Goal: Task Accomplishment & Management: Use online tool/utility

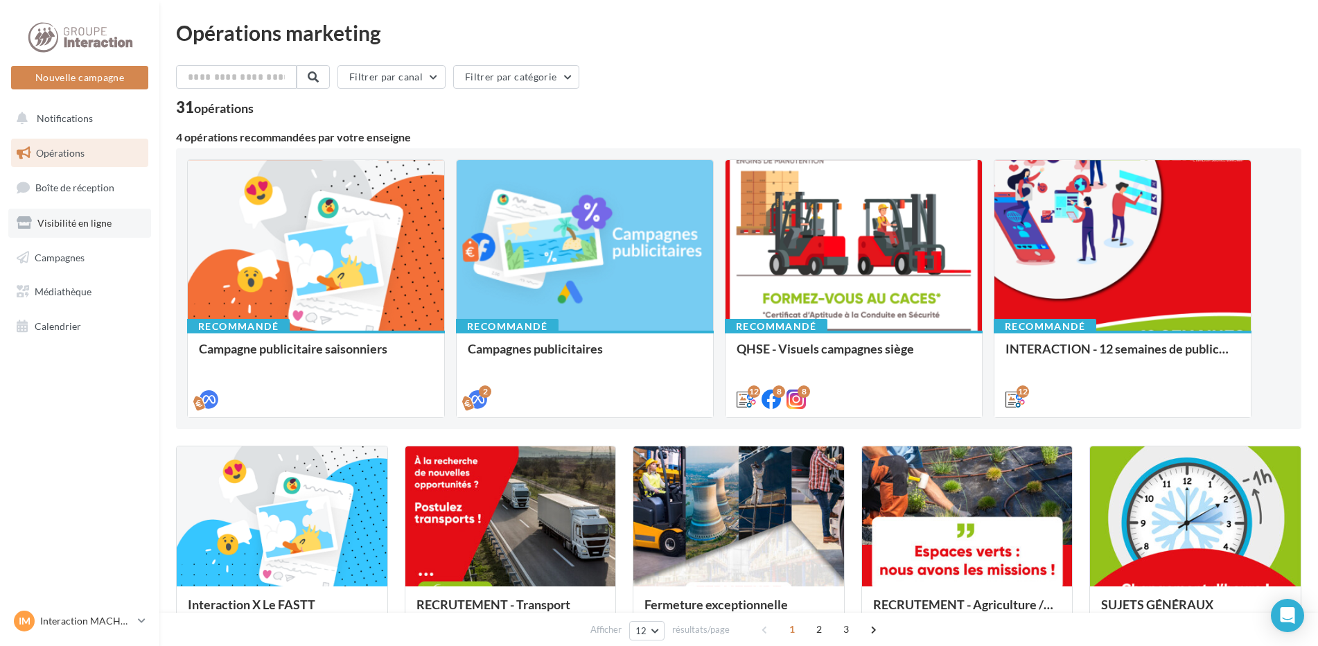
click at [91, 218] on span "Visibilité en ligne" at bounding box center [74, 223] width 74 height 12
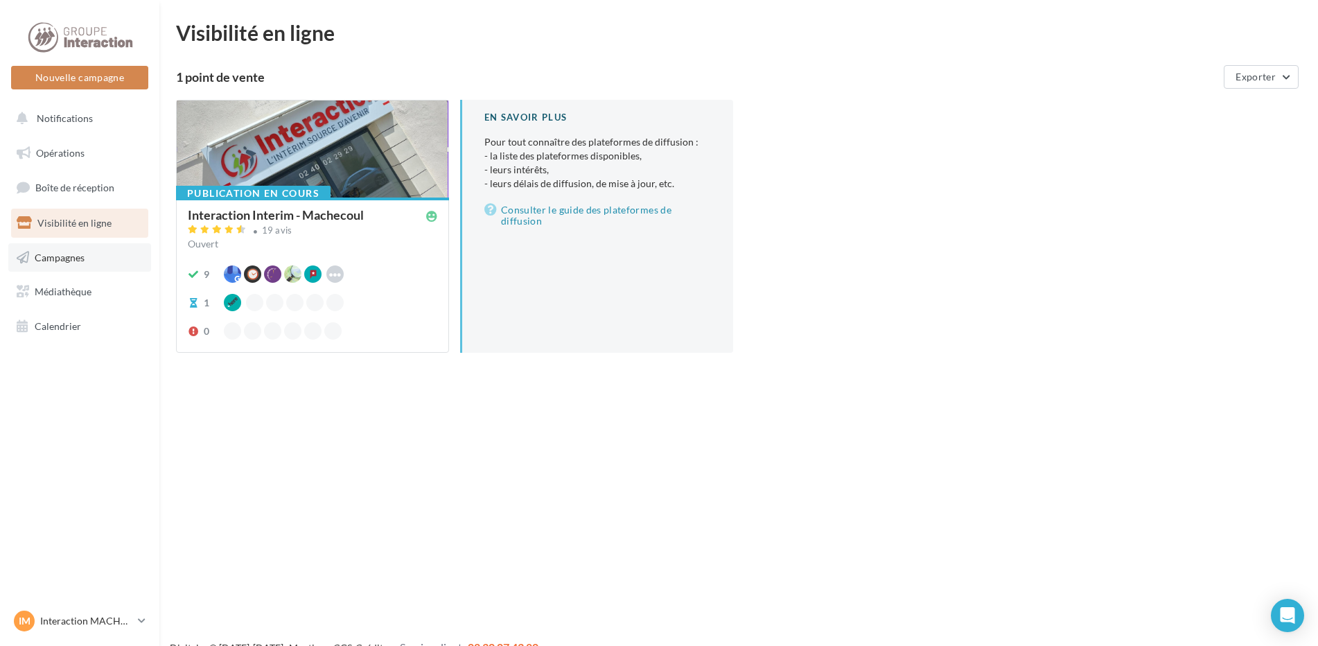
click at [67, 257] on span "Campagnes" at bounding box center [60, 257] width 50 height 12
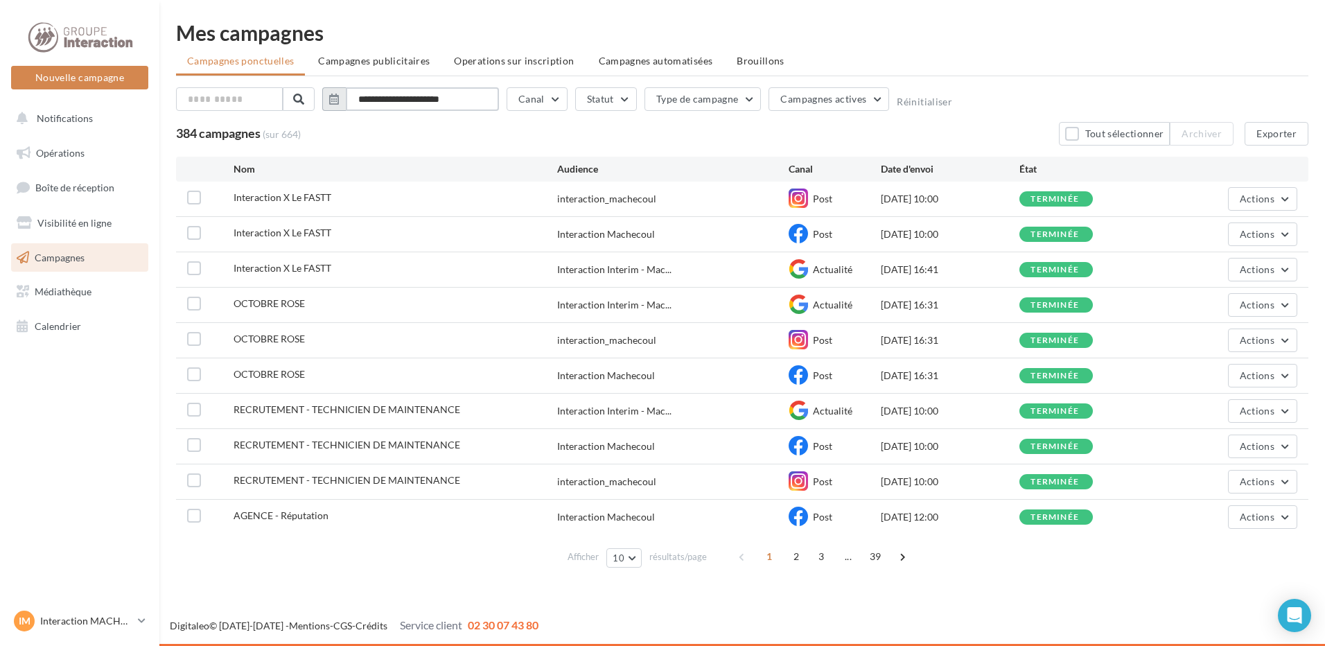
click at [487, 98] on input "**********" at bounding box center [422, 99] width 153 height 24
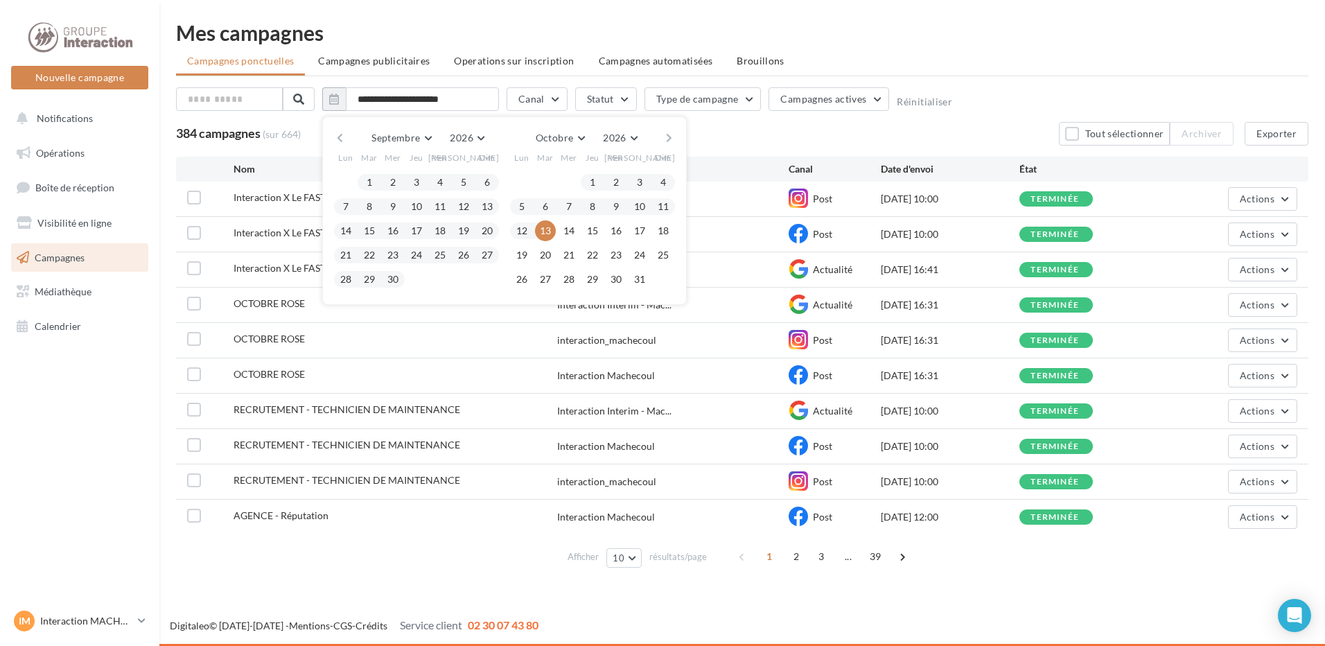
click at [341, 135] on button "button" at bounding box center [340, 137] width 12 height 19
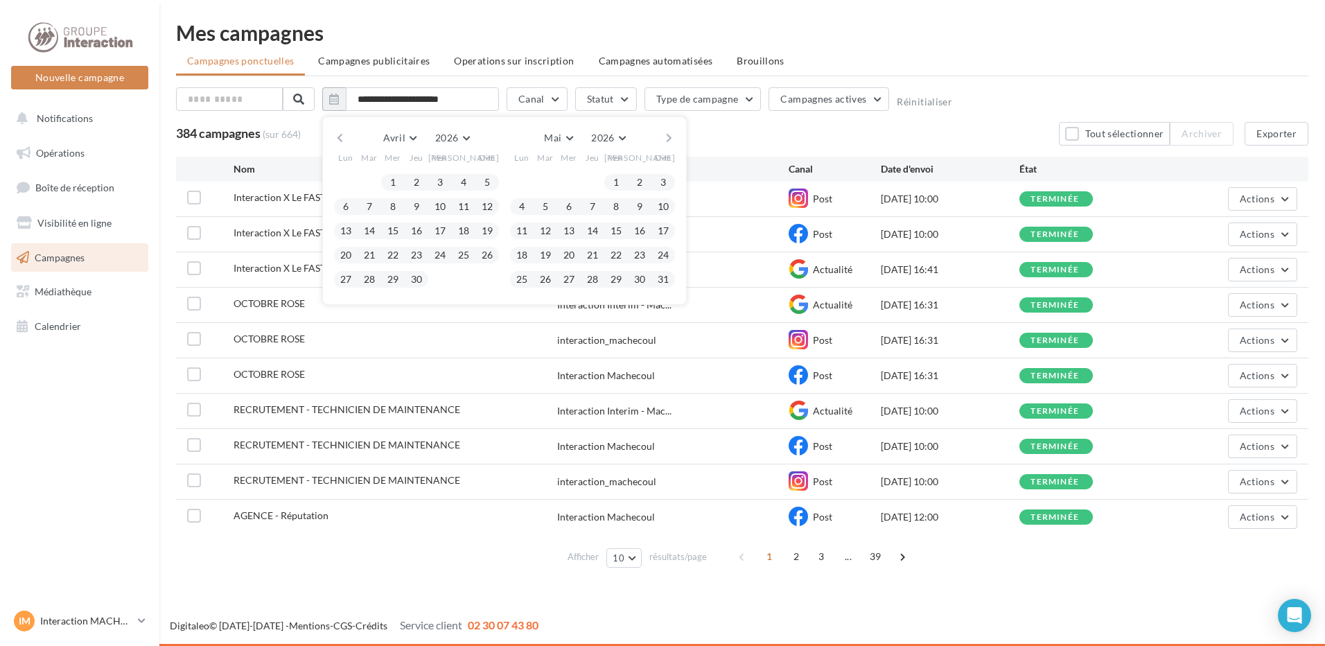
click at [341, 135] on button "button" at bounding box center [340, 137] width 12 height 19
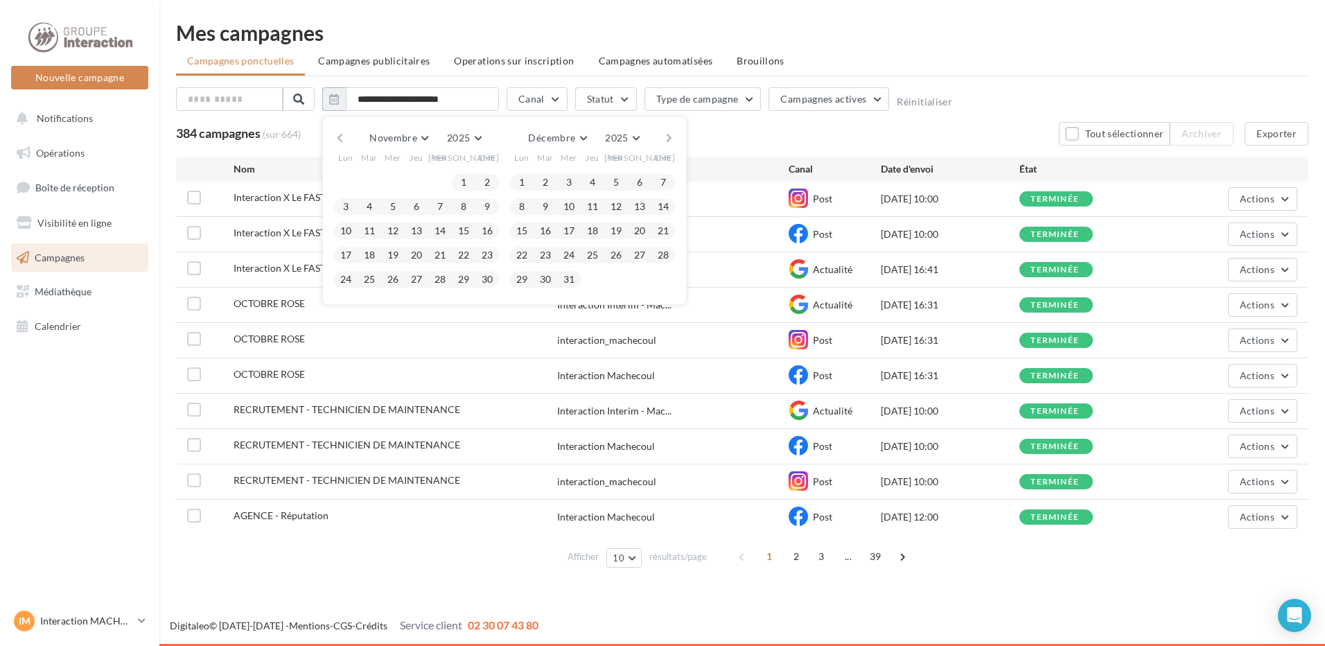
click at [341, 135] on button "button" at bounding box center [340, 137] width 12 height 19
click at [342, 205] on button "6" at bounding box center [345, 206] width 21 height 21
click at [482, 206] on button "12" at bounding box center [487, 206] width 21 height 21
type input "**********"
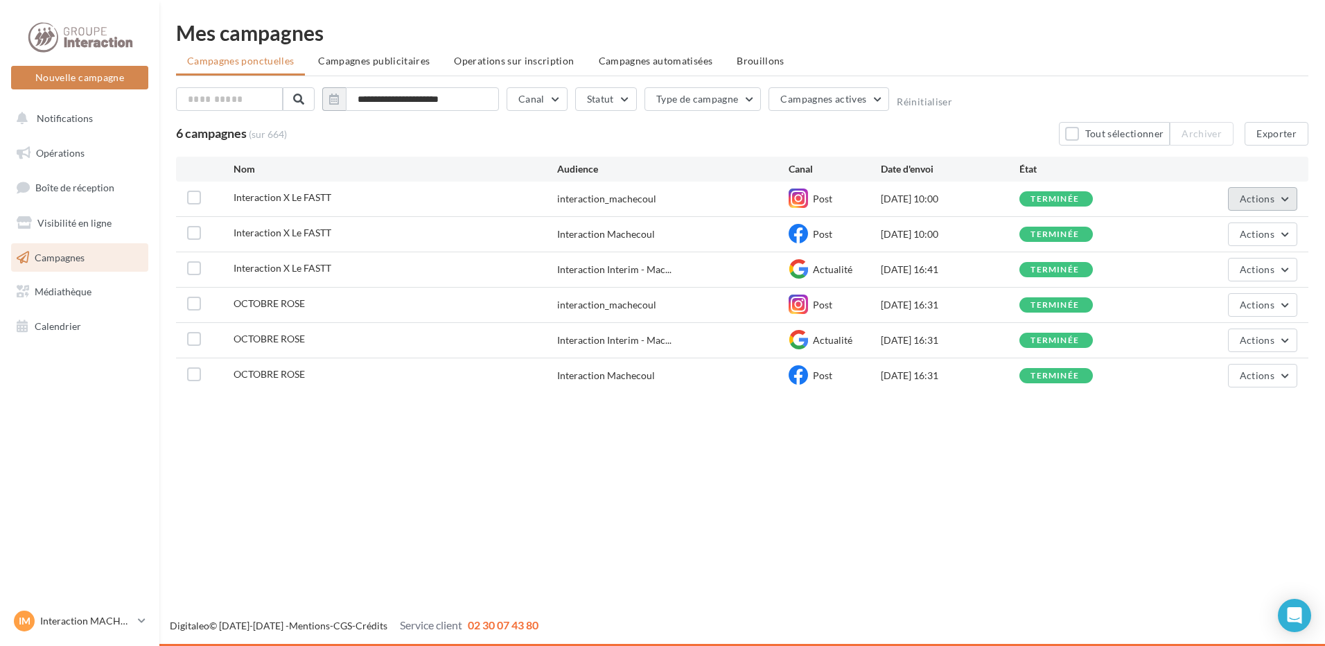
click at [1285, 199] on button "Actions" at bounding box center [1262, 199] width 69 height 24
click at [1217, 236] on button "Voir les résultats" at bounding box center [1227, 231] width 139 height 36
